Goal: Information Seeking & Learning: Find specific fact

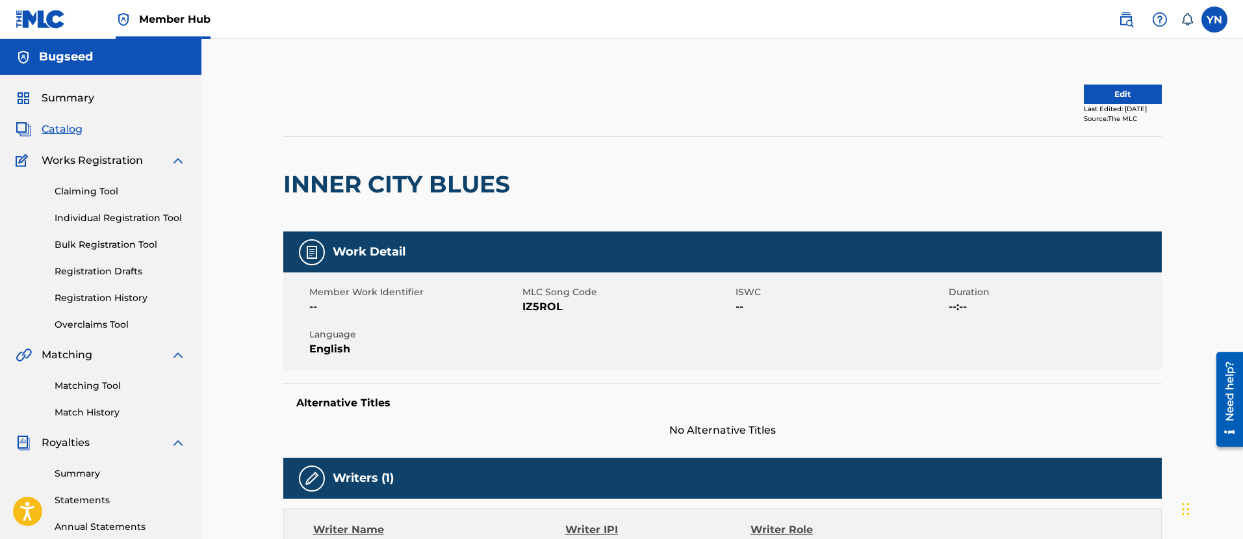
click at [525, 296] on span "MLC Song Code" at bounding box center [628, 292] width 210 height 14
click at [526, 308] on span "IZ5ROL" at bounding box center [628, 307] width 210 height 16
copy span "IZ5ROL"
click at [588, 330] on div "Member Work Identifier -- MLC Song Code IZ5ROL ISWC -- Duration --:-- Language …" at bounding box center [722, 320] width 879 height 97
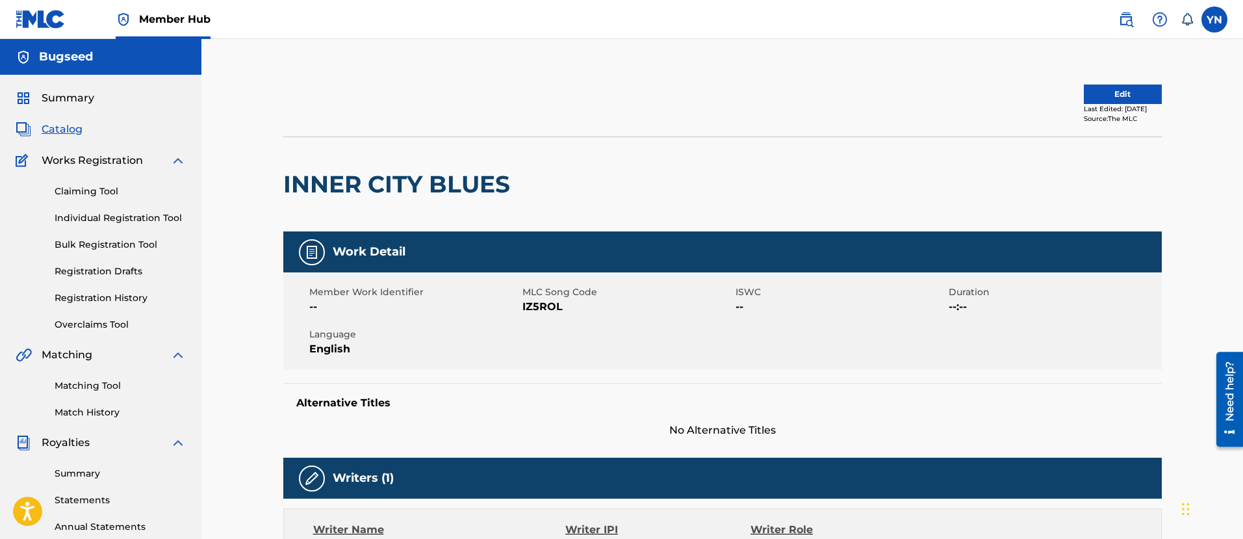
click at [531, 311] on span "IZ5ROL" at bounding box center [628, 307] width 210 height 16
copy span "IZ5ROL"
click at [588, 330] on div "Member Work Identifier -- MLC Song Code S625R1 ISWC -- Duration --:-- Language …" at bounding box center [722, 320] width 879 height 97
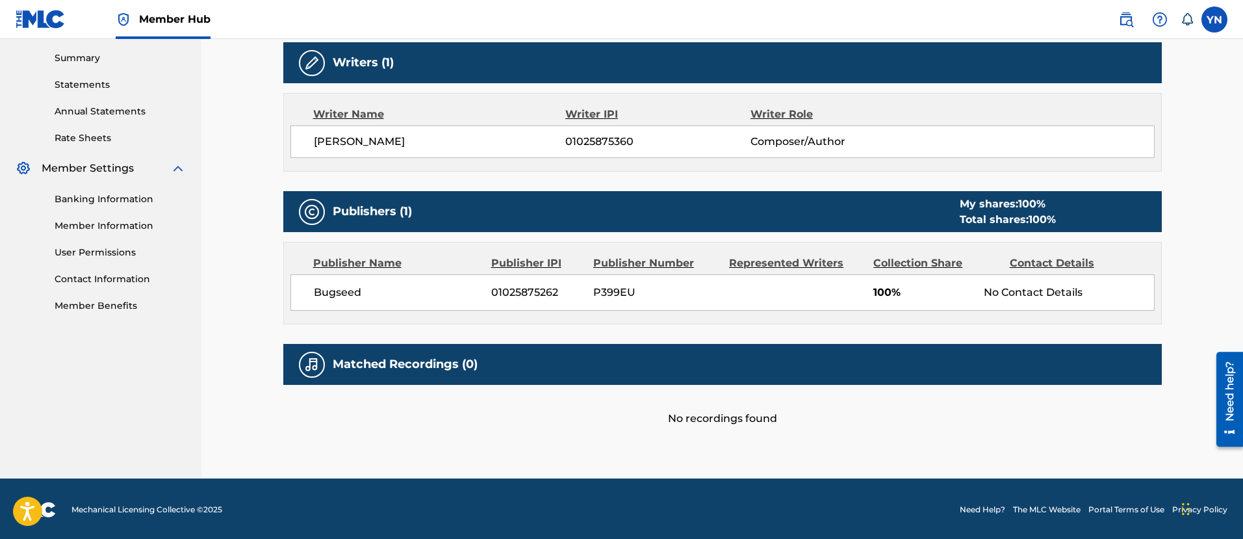
scroll to position [417, 0]
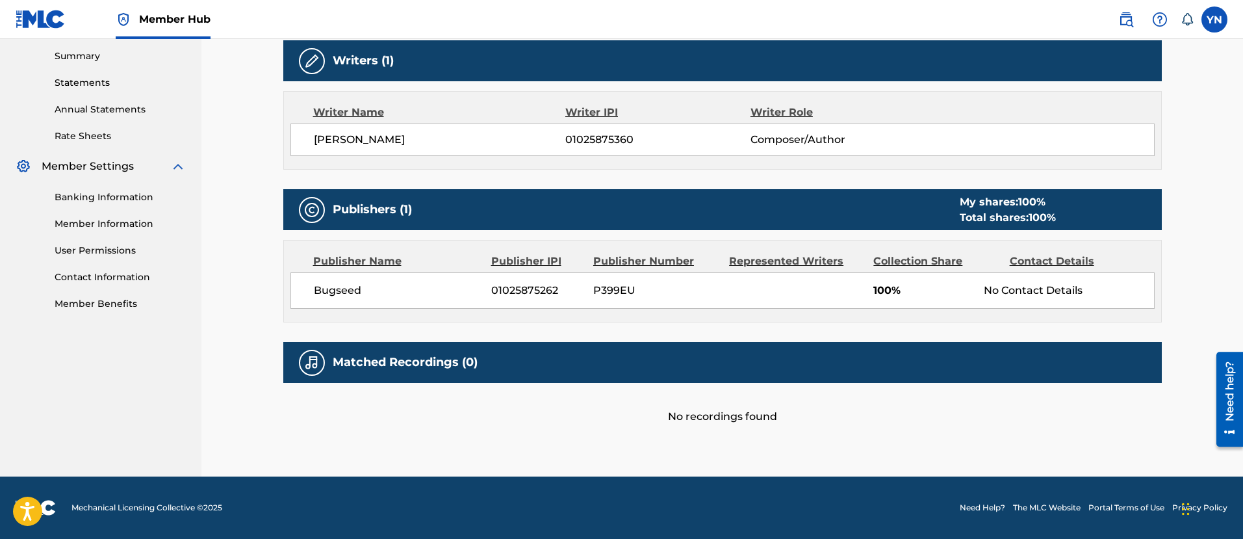
click at [589, 326] on div "Work Detail Member Work Identifier -- MLC Song Code S625R1 ISWC -- Duration --:…" at bounding box center [722, 119] width 879 height 610
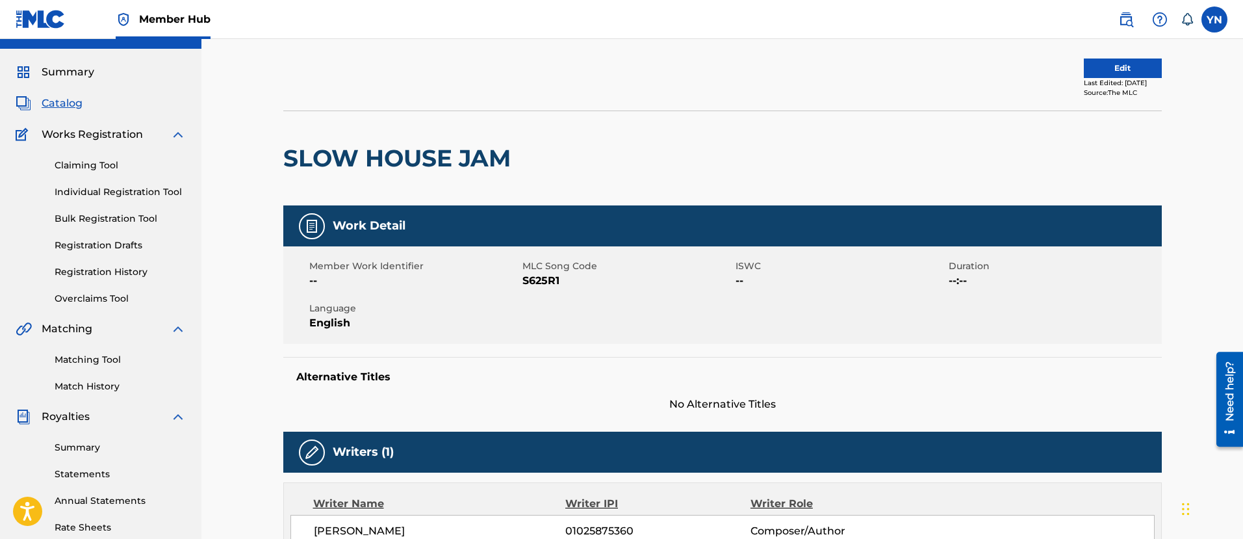
scroll to position [0, 0]
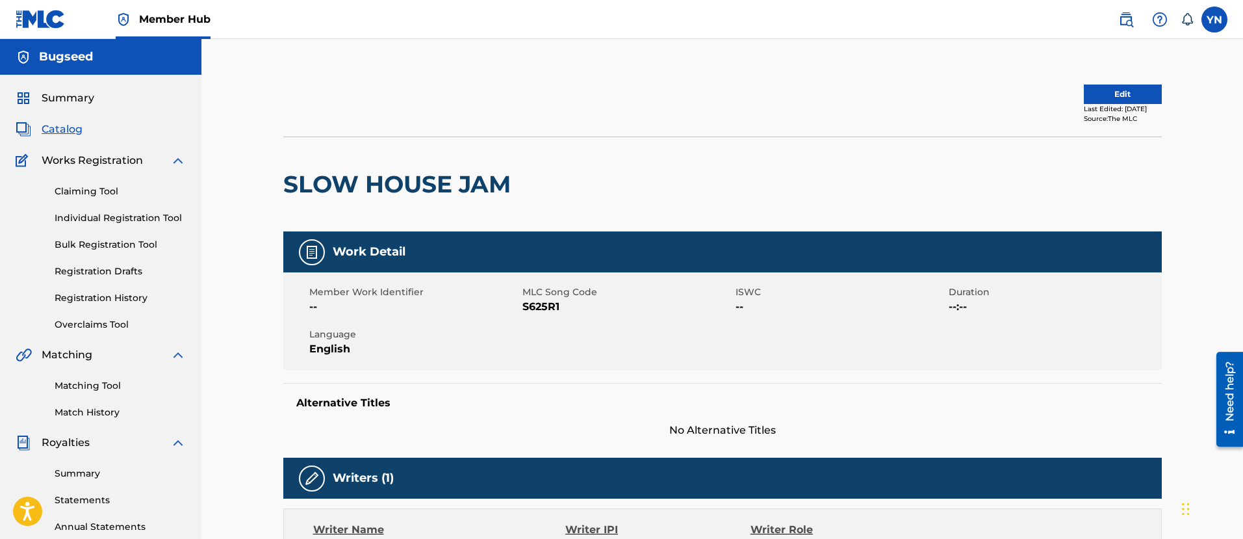
click at [596, 331] on div "Member Work Identifier -- MLC Song Code S625R1 ISWC -- Duration --:-- Language …" at bounding box center [722, 320] width 879 height 97
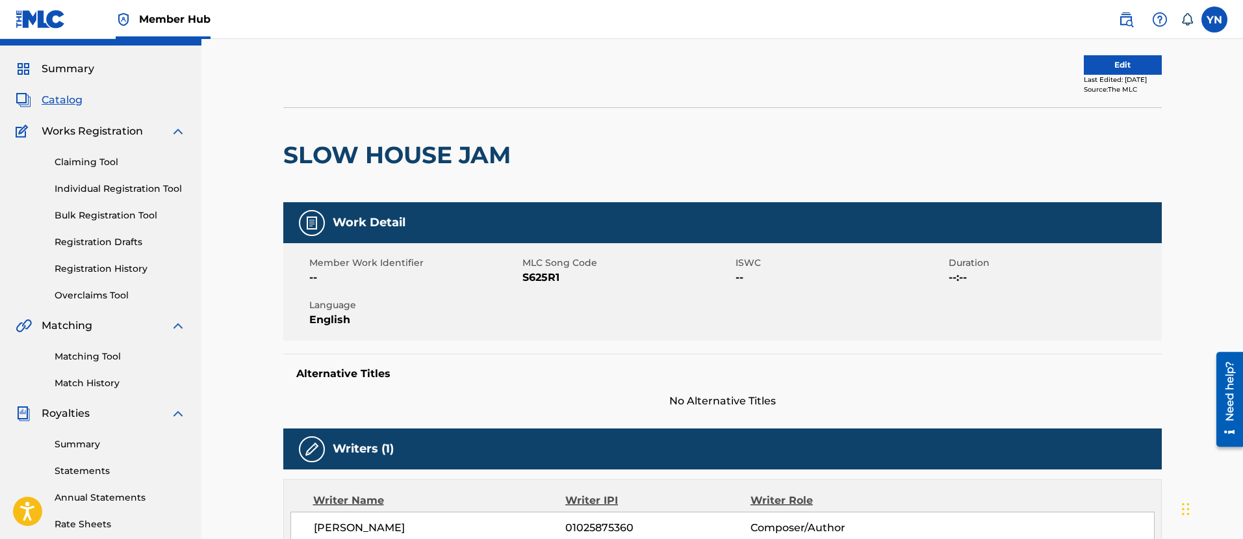
drag, startPoint x: 679, startPoint y: 318, endPoint x: 671, endPoint y: 359, distance: 41.2
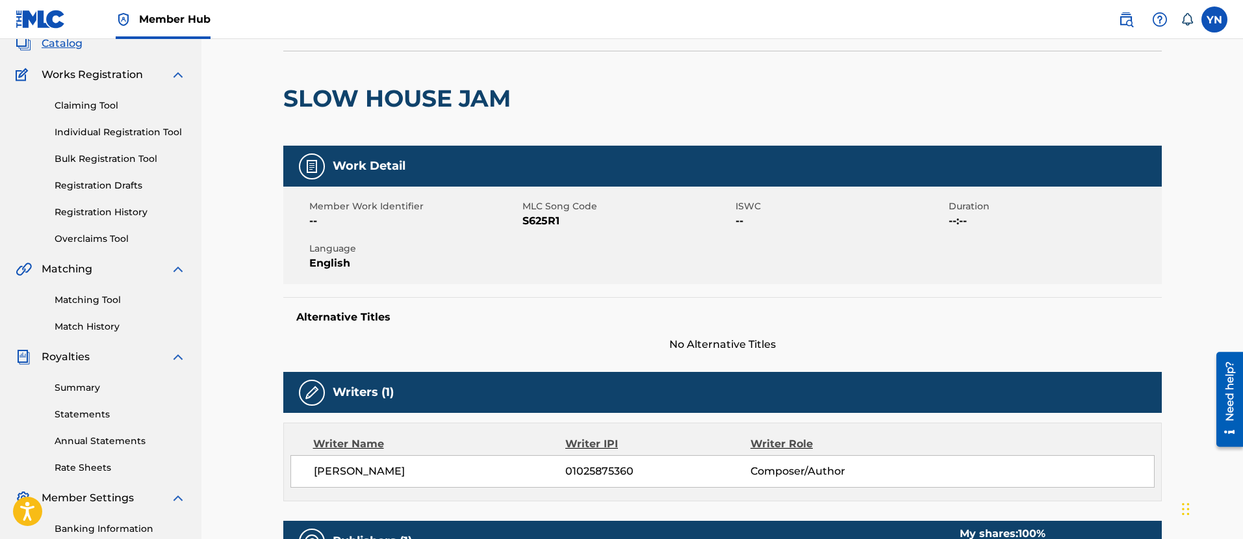
drag, startPoint x: 659, startPoint y: 348, endPoint x: 657, endPoint y: 380, distance: 31.9
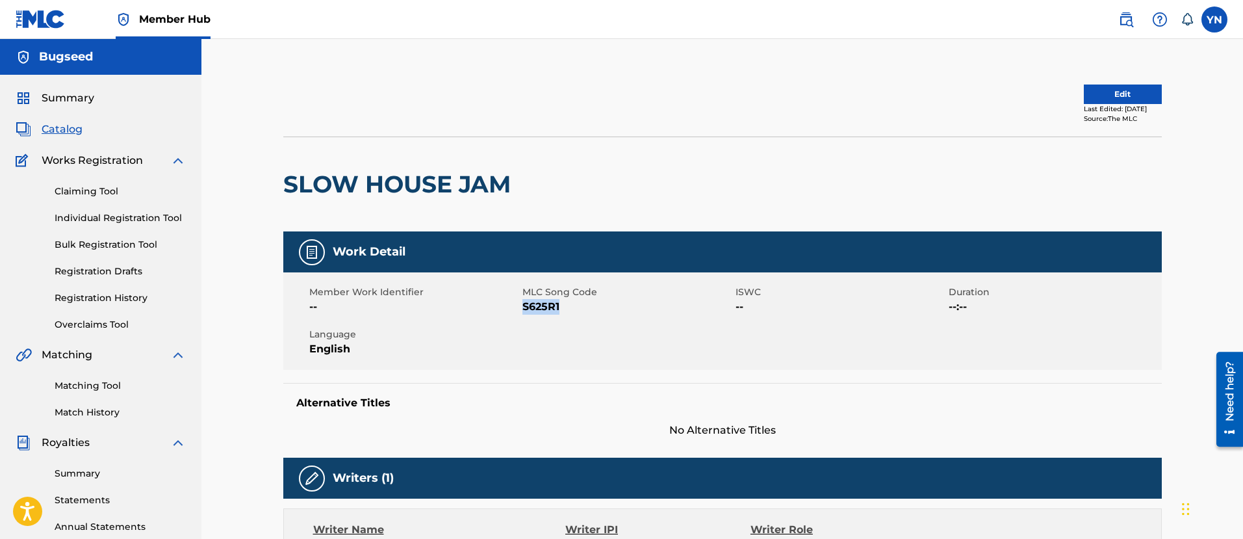
drag, startPoint x: 582, startPoint y: 308, endPoint x: 523, endPoint y: 317, distance: 59.8
click at [523, 317] on div "Member Work Identifier -- MLC Song Code S625R1 ISWC -- Duration --:-- Language …" at bounding box center [722, 320] width 879 height 97
copy span "S625R1"
click at [550, 333] on div "Member Work Identifier -- MLC Song Code S65ULG ISWC -- Duration --:-- Language …" at bounding box center [722, 320] width 879 height 97
click at [533, 314] on span "FB9VPB" at bounding box center [628, 307] width 210 height 16
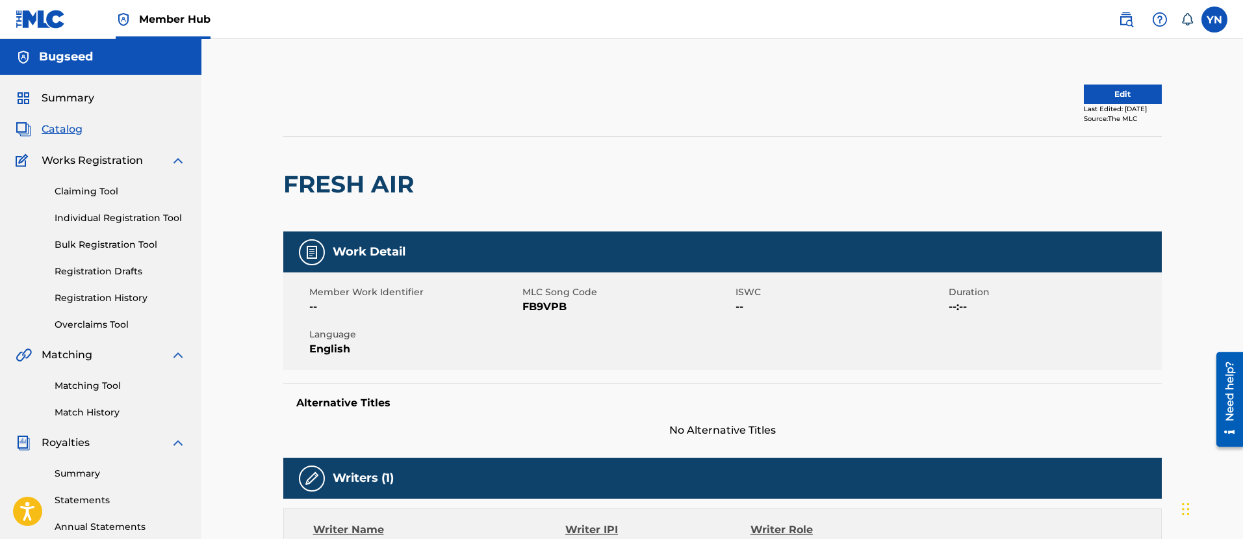
click at [532, 312] on span "FB9VPB" at bounding box center [628, 307] width 210 height 16
copy span "FB9VPB"
click at [562, 304] on span "T45K6C" at bounding box center [628, 307] width 210 height 16
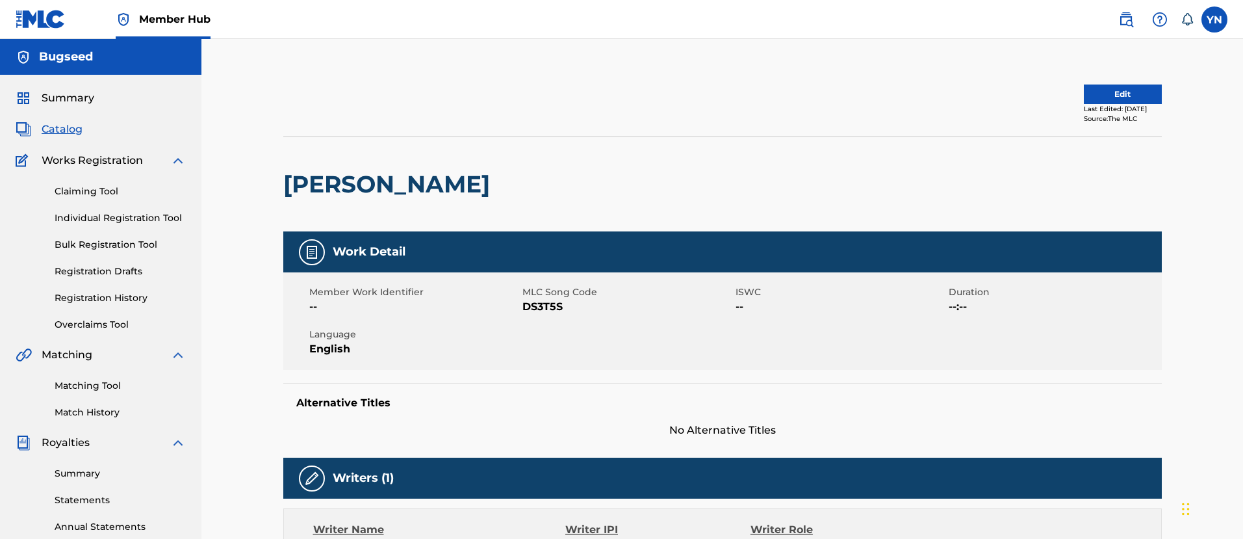
click at [549, 311] on span "DS3T5S" at bounding box center [628, 307] width 210 height 16
copy span "DS3T5S"
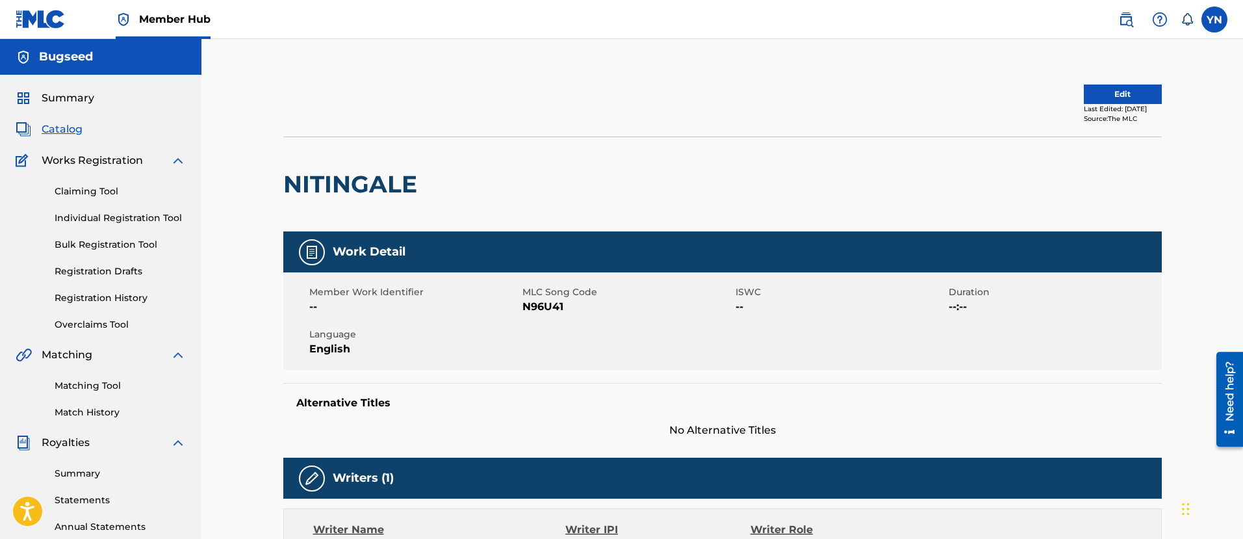
click at [545, 312] on span "N96U41" at bounding box center [628, 307] width 210 height 16
copy span "N96U41"
click at [552, 301] on span "ES3MI1" at bounding box center [628, 307] width 210 height 16
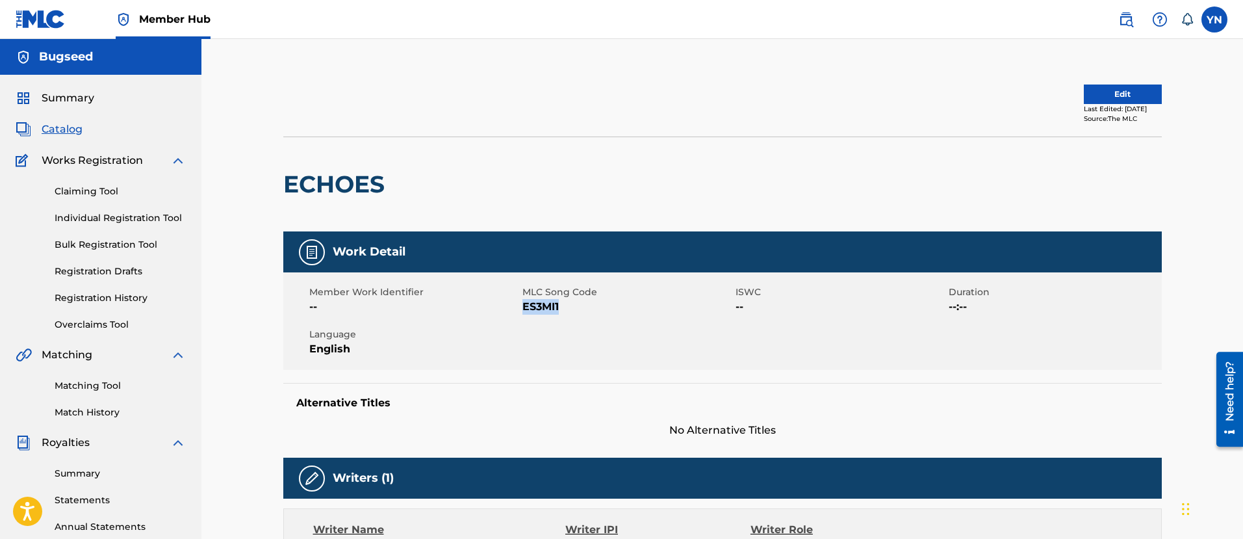
copy span "ES3MI1"
click at [553, 313] on span "DS43X1" at bounding box center [628, 307] width 210 height 16
click at [552, 313] on span "DS43X1" at bounding box center [628, 307] width 210 height 16
copy span "DS43X1"
click at [536, 313] on span "DS43VQ" at bounding box center [628, 307] width 210 height 16
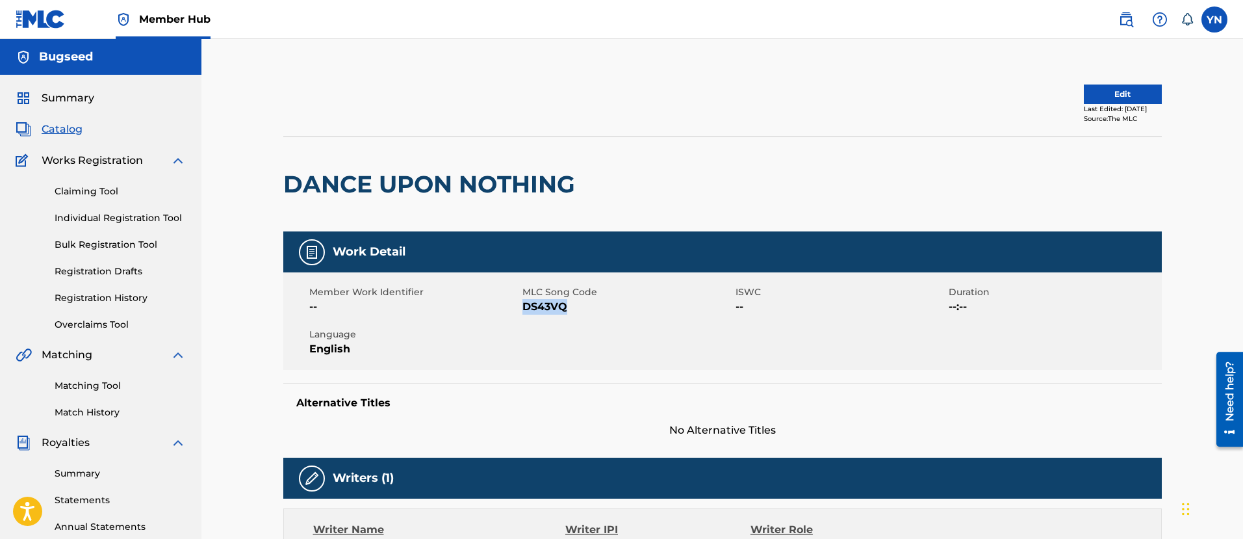
click at [536, 313] on span "DS43VQ" at bounding box center [628, 307] width 210 height 16
copy span "DS43VQ"
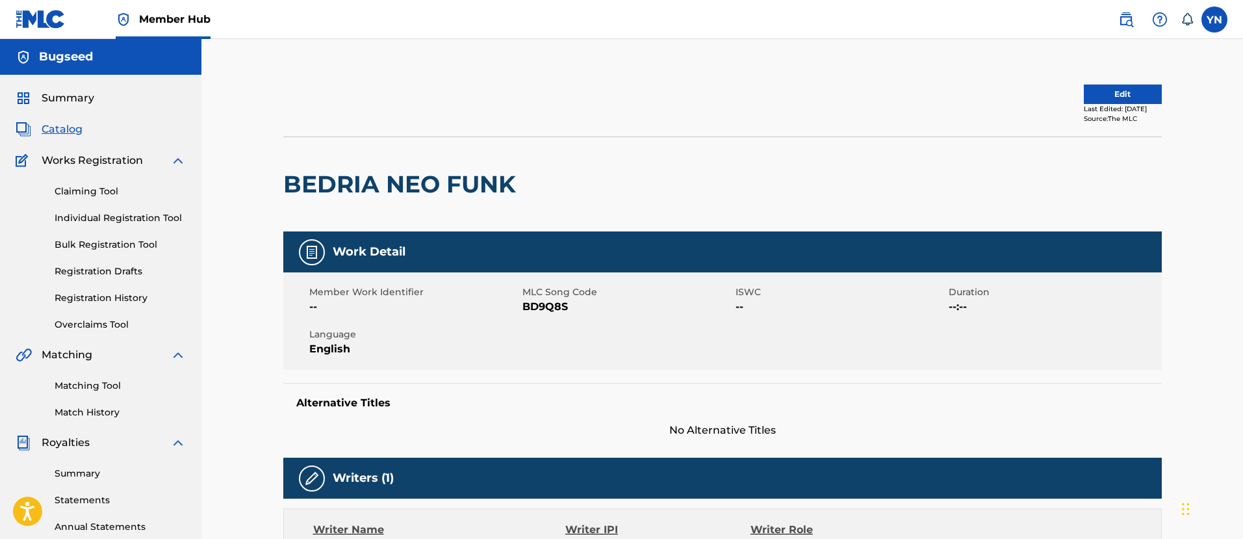
click at [553, 304] on span "BD9Q8S" at bounding box center [628, 307] width 210 height 16
copy span "BD9Q8S"
click at [552, 303] on span "1C4IUW" at bounding box center [628, 307] width 210 height 16
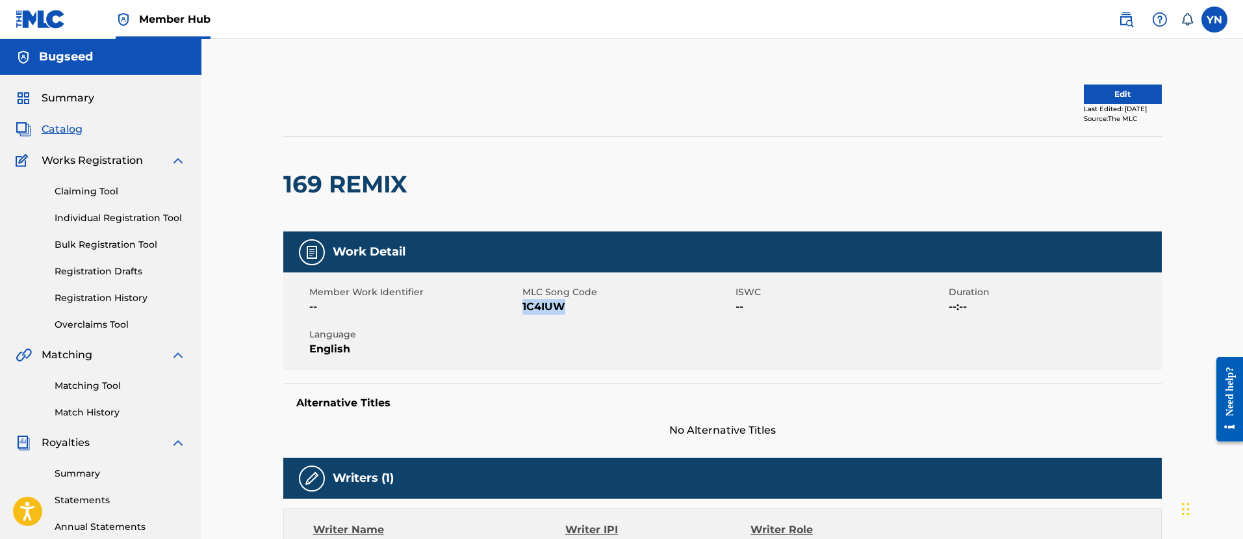
click at [552, 303] on span "1C4IUW" at bounding box center [628, 307] width 210 height 16
copy span "1C4IUW"
click at [543, 308] on span "RN6AL5" at bounding box center [628, 307] width 210 height 16
copy span "RN6AL5"
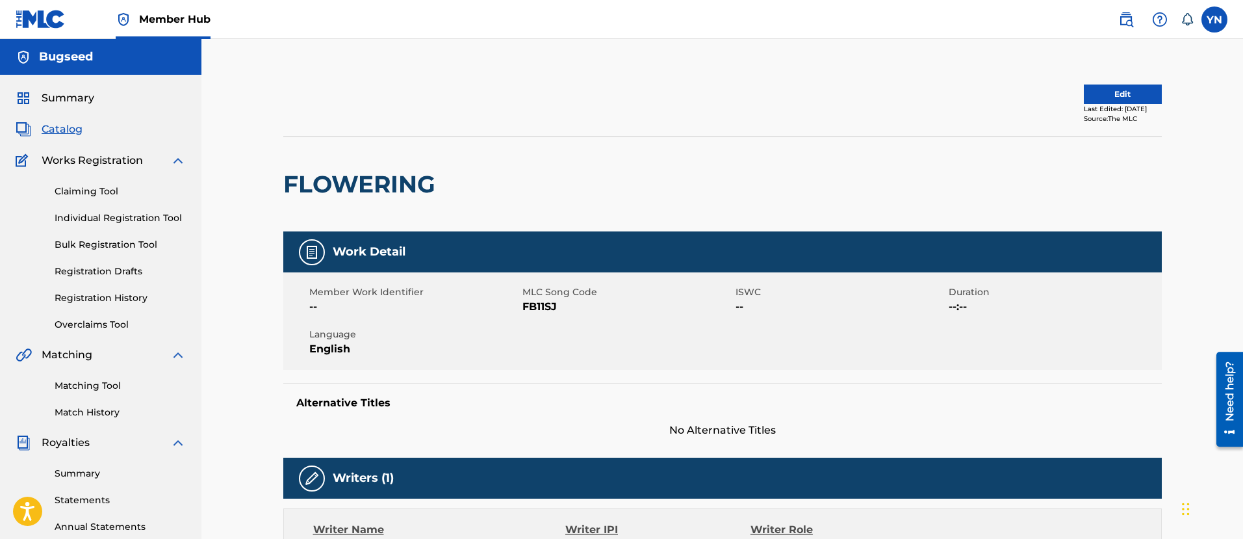
click at [532, 310] on span "FB11SJ" at bounding box center [628, 307] width 210 height 16
copy span "FB11SJ"
click at [537, 306] on span "S61G9H" at bounding box center [628, 307] width 210 height 16
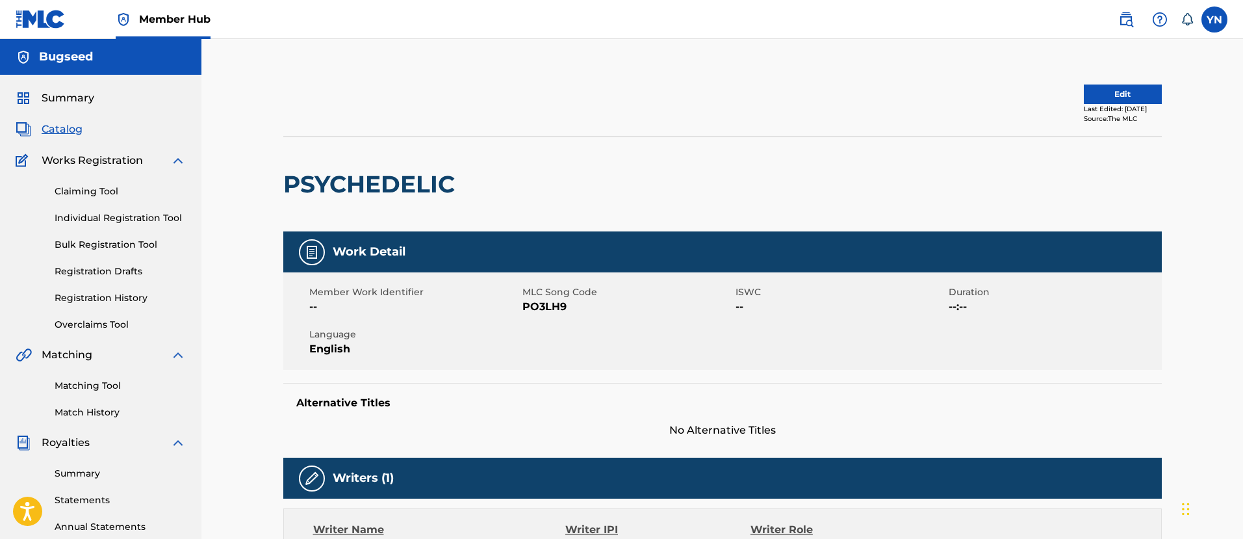
click at [549, 313] on span "PO3LH9" at bounding box center [628, 307] width 210 height 16
copy span "PO3LH9"
click at [554, 302] on span "S65M7T" at bounding box center [628, 307] width 210 height 16
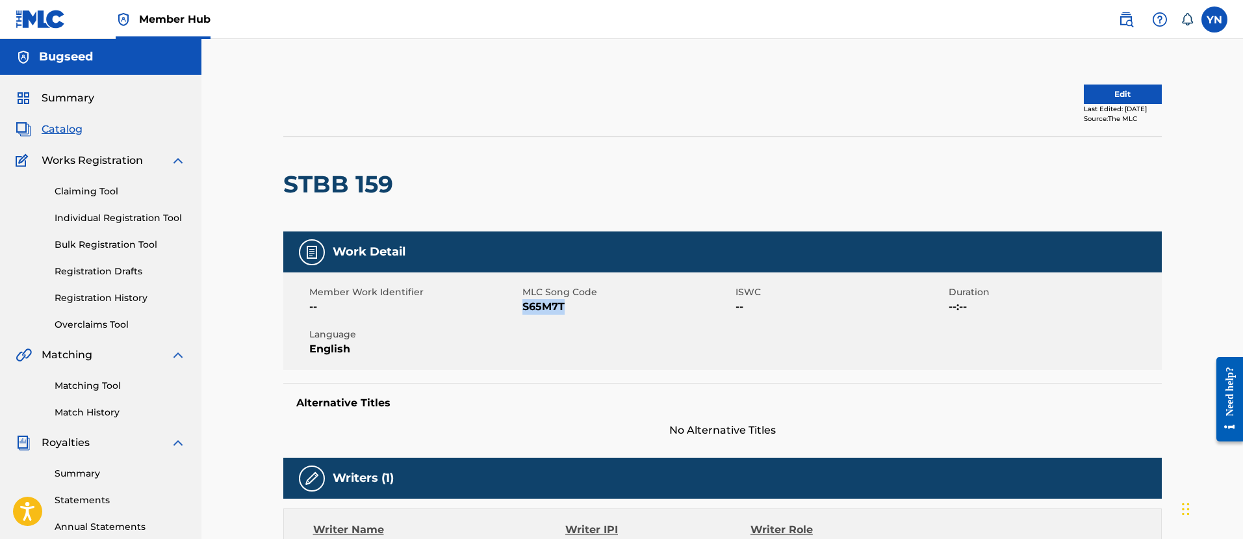
copy span "S65M7T"
click at [559, 309] on span "BE0STF" at bounding box center [628, 307] width 210 height 16
copy span "BE0STF"
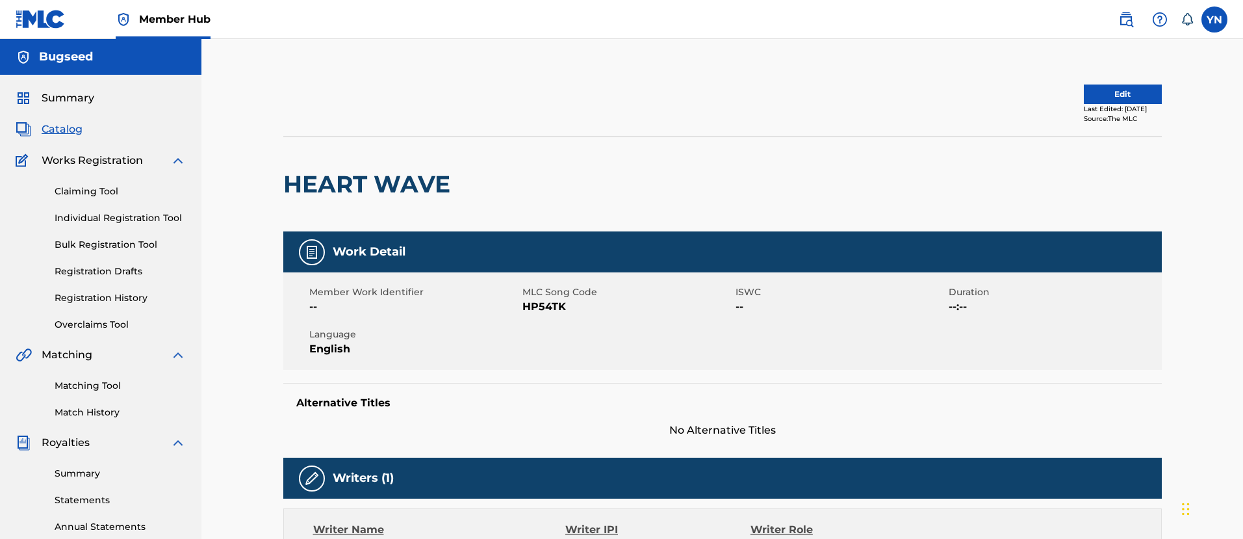
click at [560, 304] on span "HP54TK" at bounding box center [628, 307] width 210 height 16
click at [546, 309] on span "CL1AFW" at bounding box center [628, 307] width 210 height 16
copy span "CL1AFW"
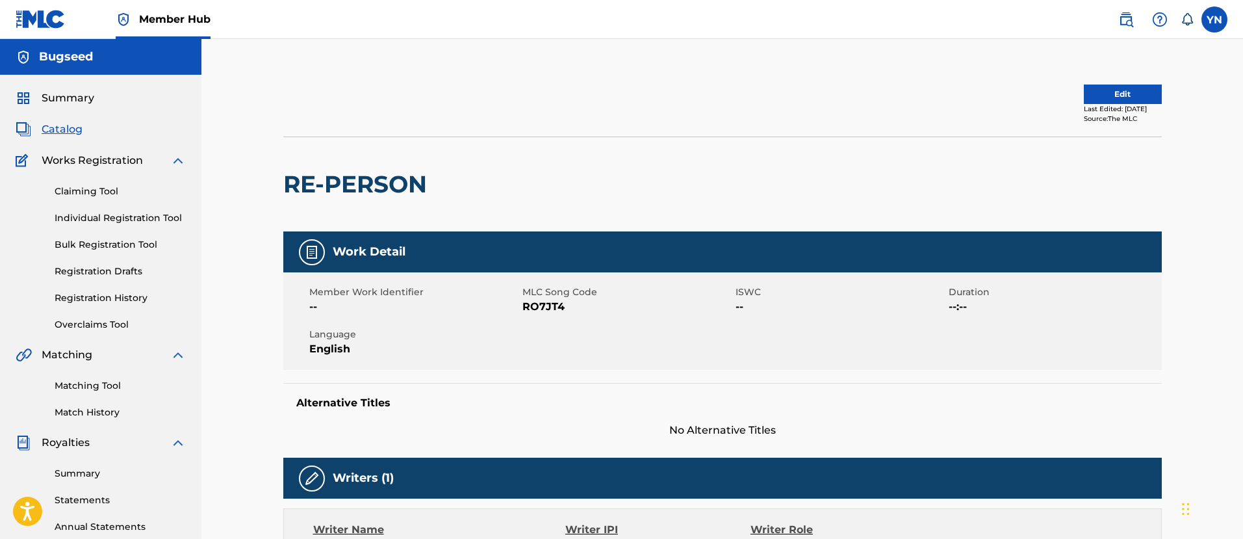
click at [555, 302] on span "RO7JT4" at bounding box center [628, 307] width 210 height 16
copy span "RO7JT4"
click at [549, 313] on span "RN7YDL" at bounding box center [628, 307] width 210 height 16
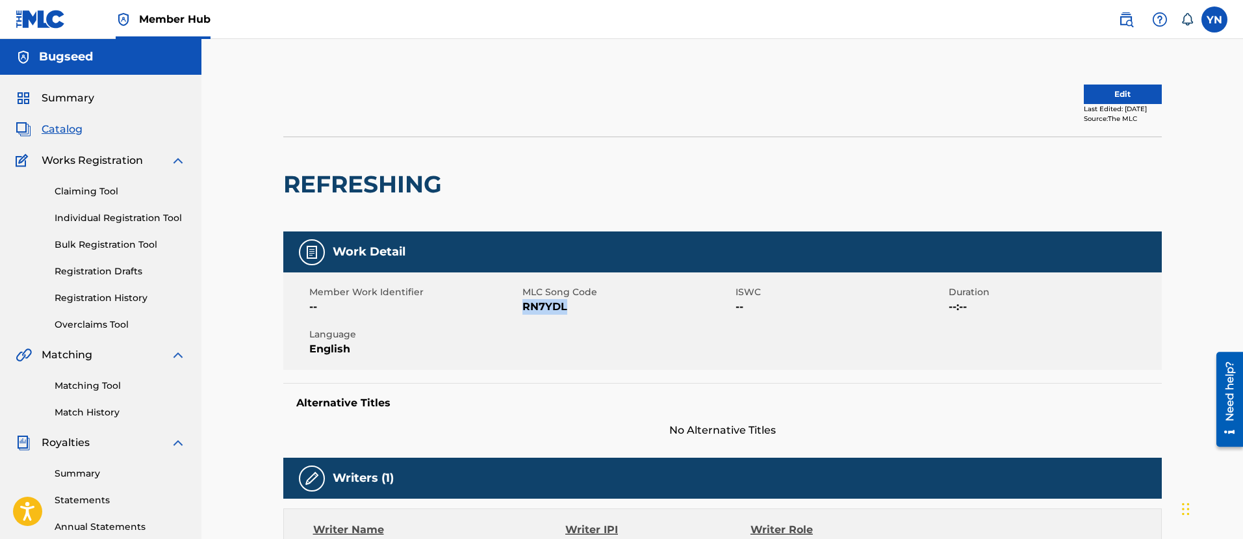
copy span "RN7YDL"
click at [560, 306] on span "OM40VN" at bounding box center [628, 307] width 210 height 16
copy span "OM40VN"
click at [553, 310] on span "OM1HHL" at bounding box center [628, 307] width 210 height 16
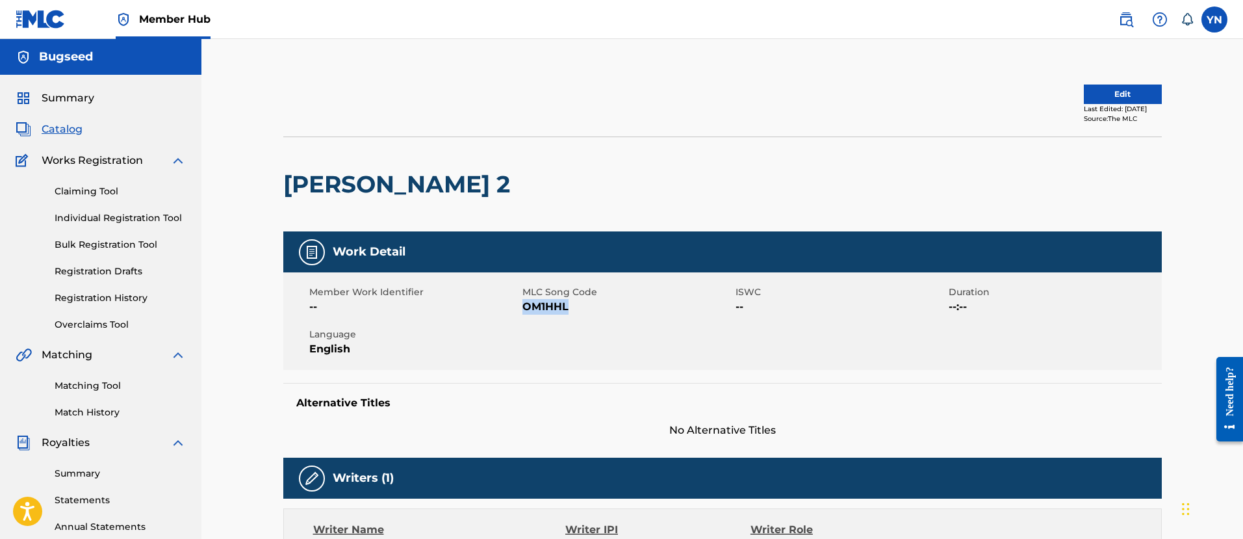
click at [553, 310] on span "OM1HHL" at bounding box center [628, 307] width 210 height 16
copy span "OM1HHL"
